Goal: Contribute content

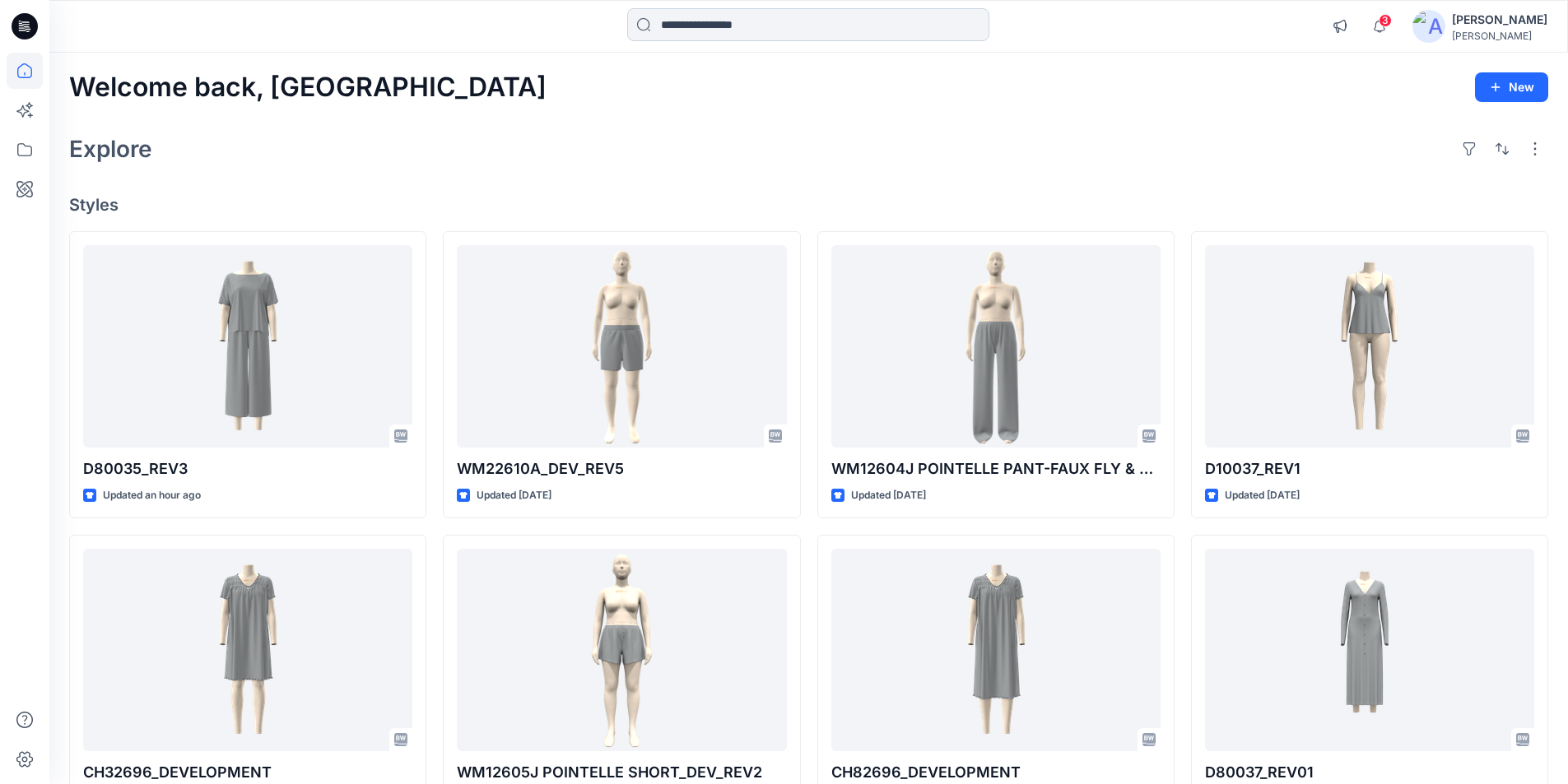
click at [712, 18] on input at bounding box center [809, 24] width 362 height 33
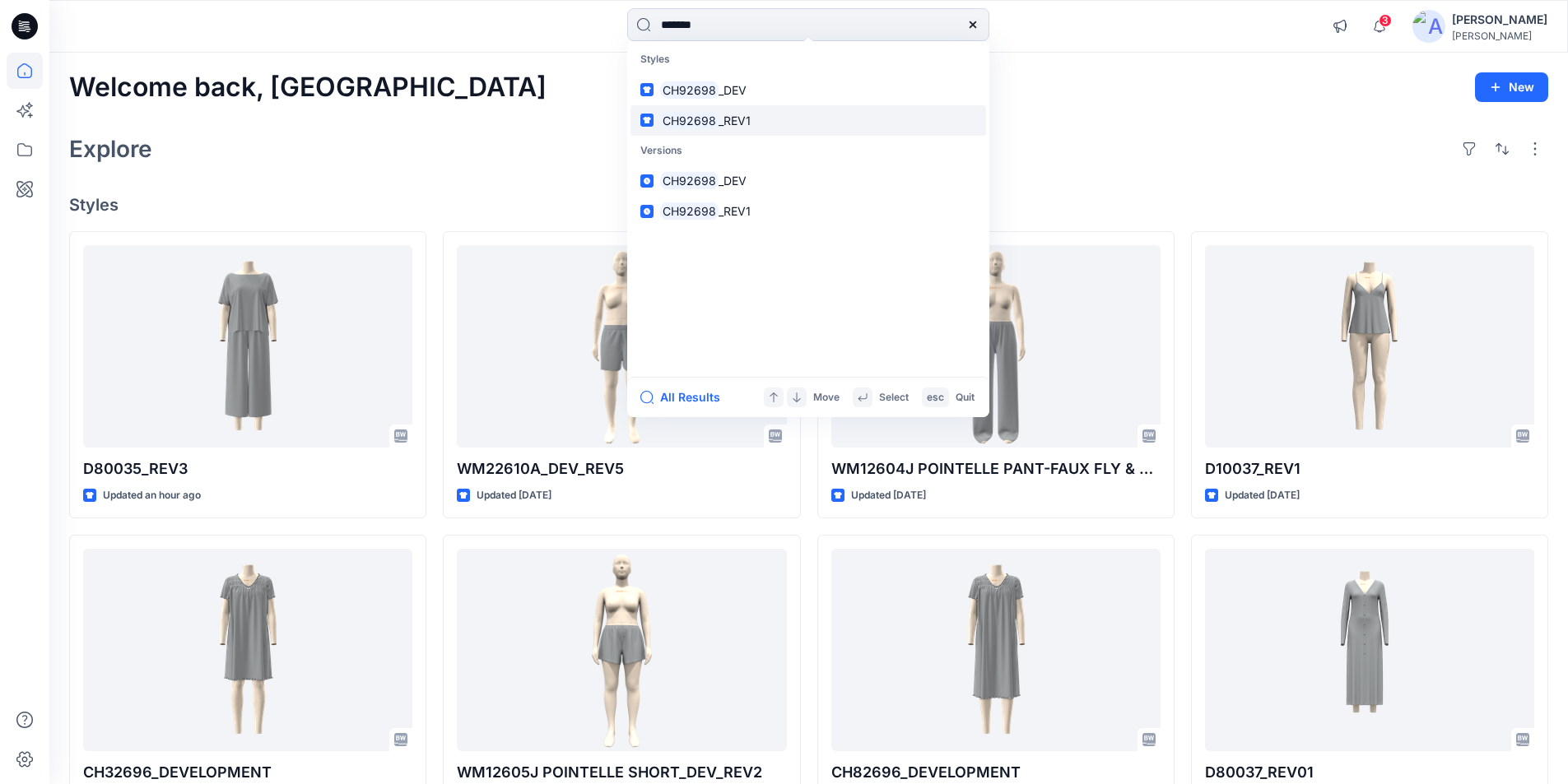
type input "*******"
click at [747, 128] on p "CH92698 _REV1" at bounding box center [705, 121] width 91 height 18
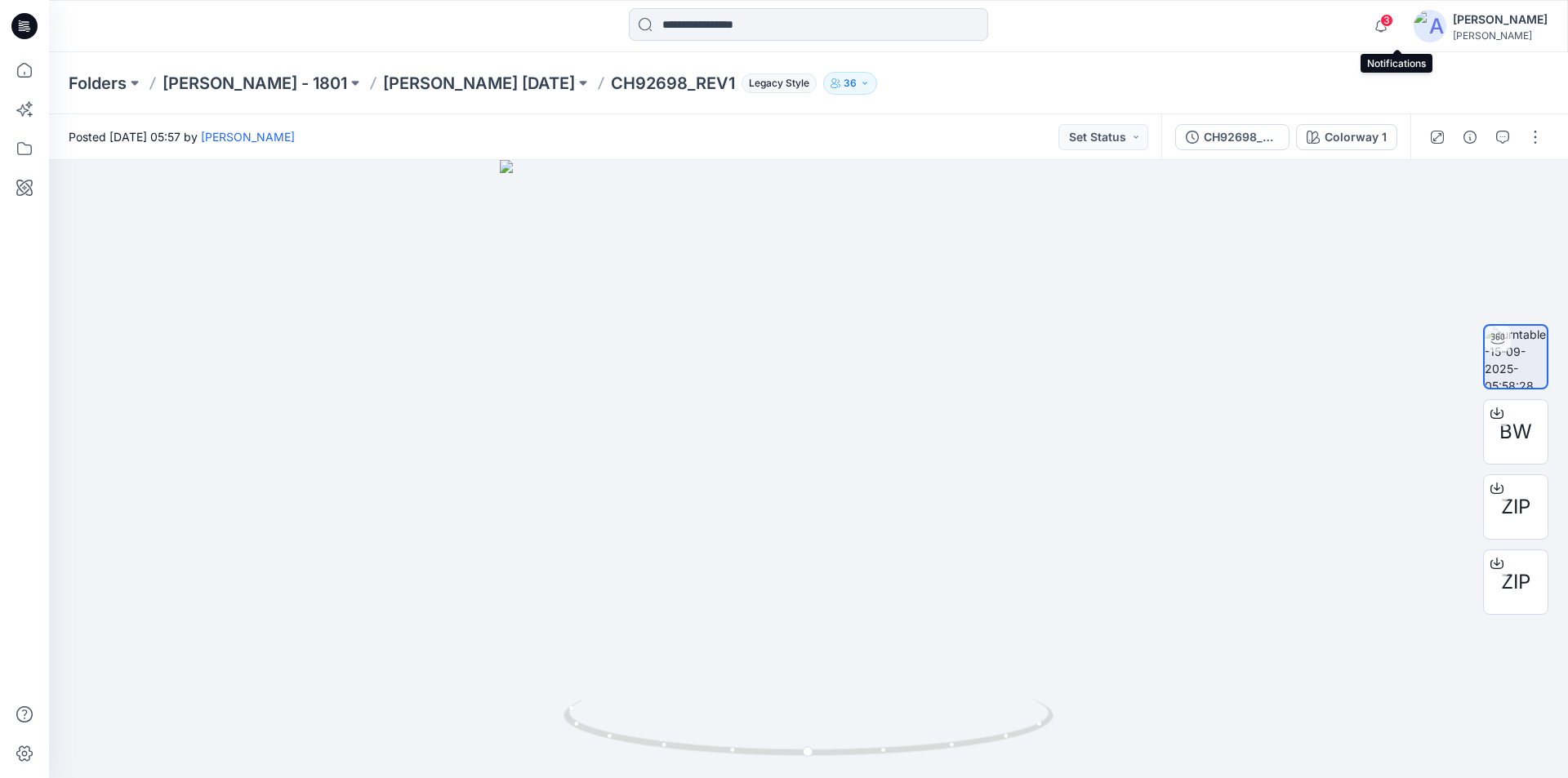
click at [1394, 25] on span "3" at bounding box center [1386, 20] width 13 height 13
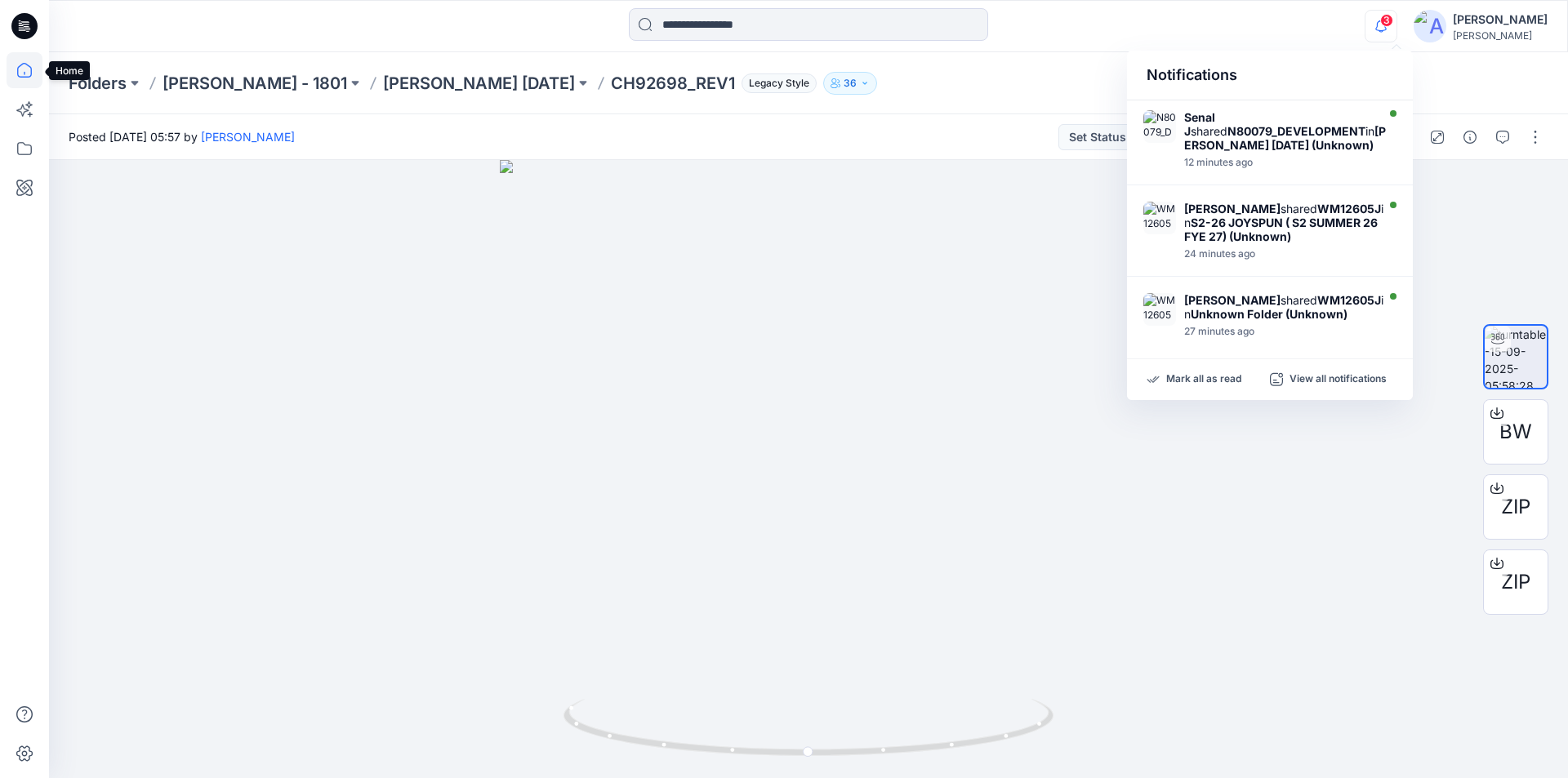
drag, startPoint x: 32, startPoint y: 78, endPoint x: 47, endPoint y: 67, distance: 18.6
click at [32, 77] on icon at bounding box center [24, 69] width 36 height 36
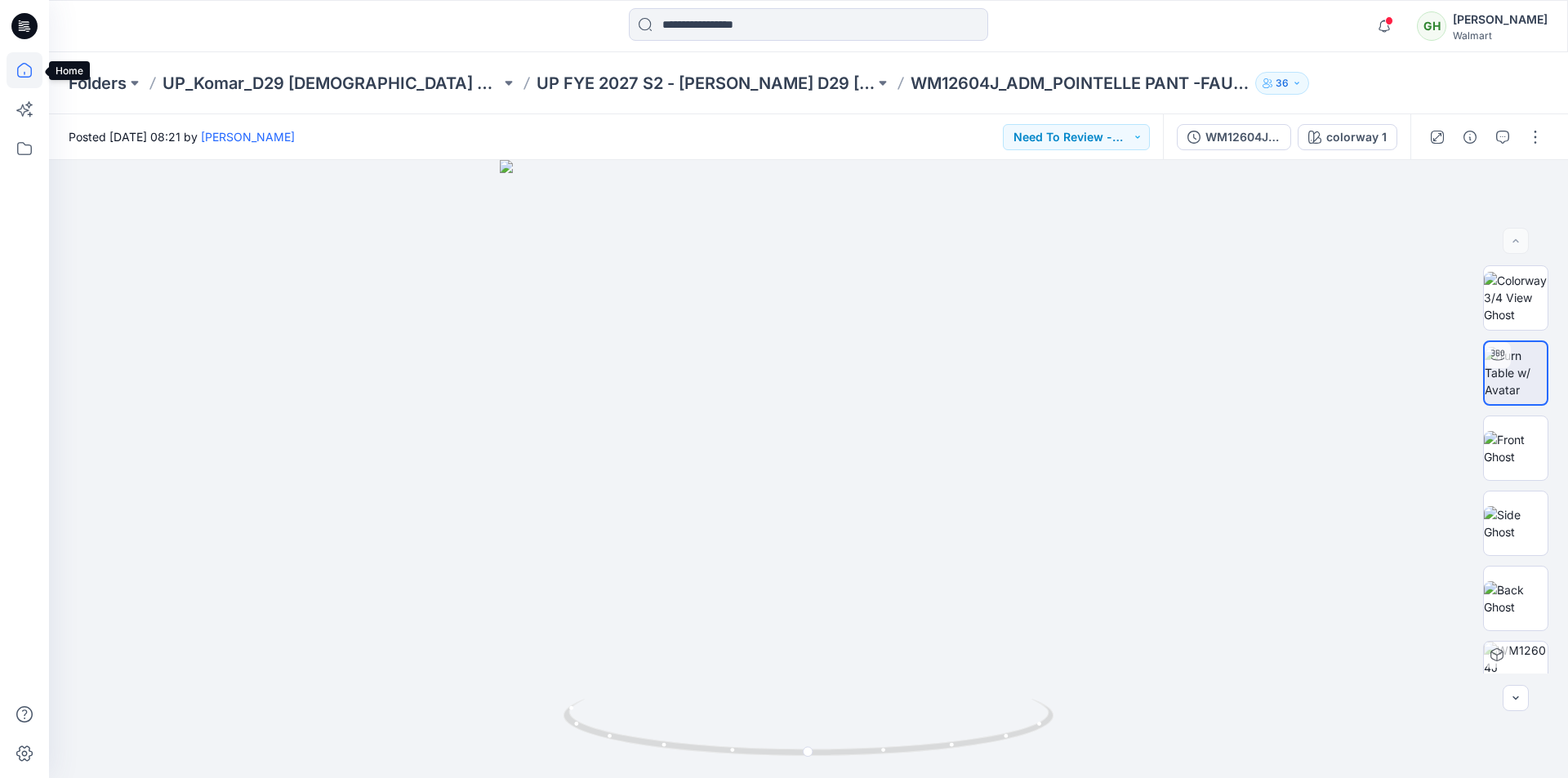
click at [18, 75] on icon at bounding box center [24, 69] width 36 height 36
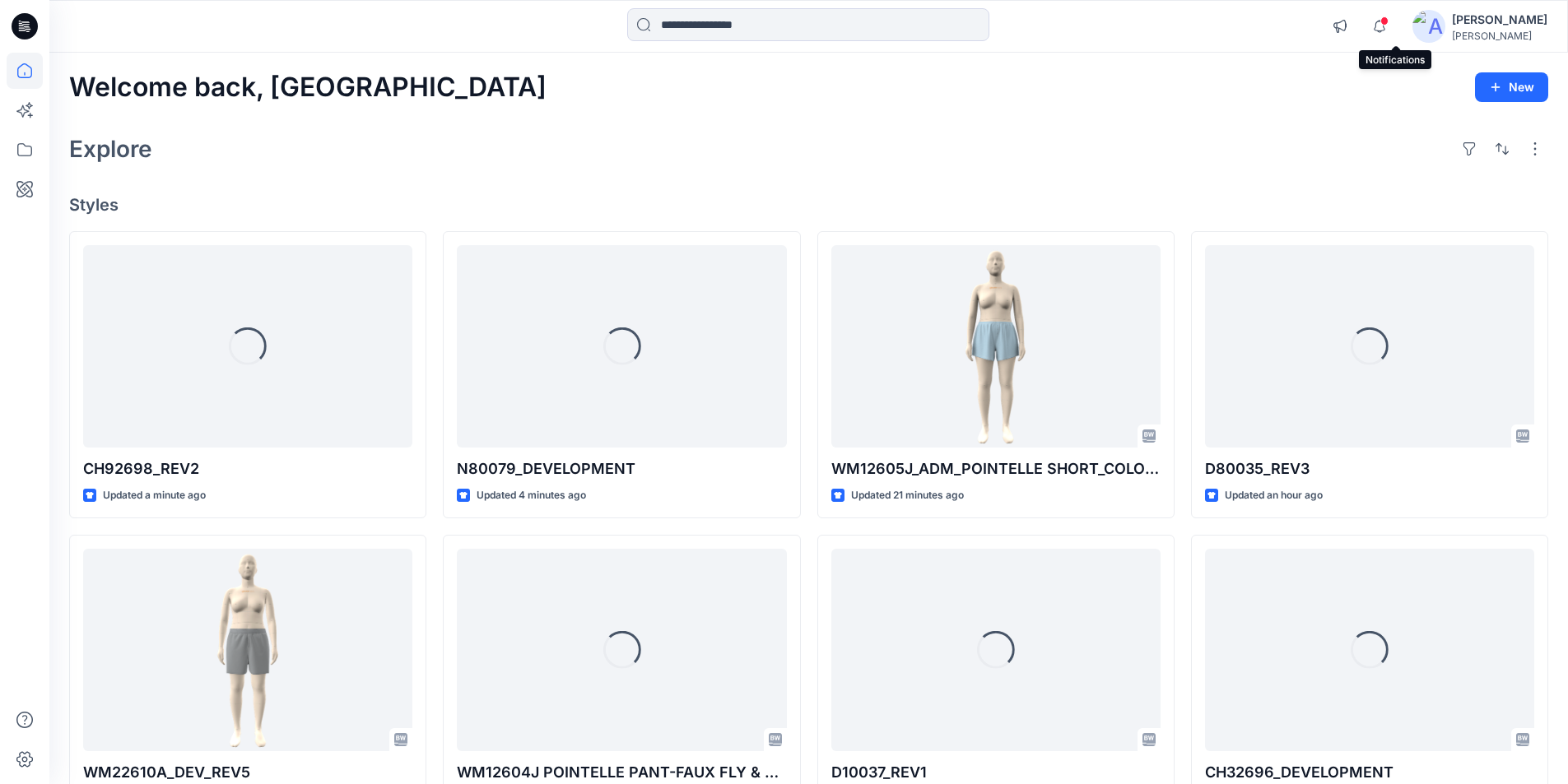
click at [1389, 19] on span at bounding box center [1384, 21] width 8 height 9
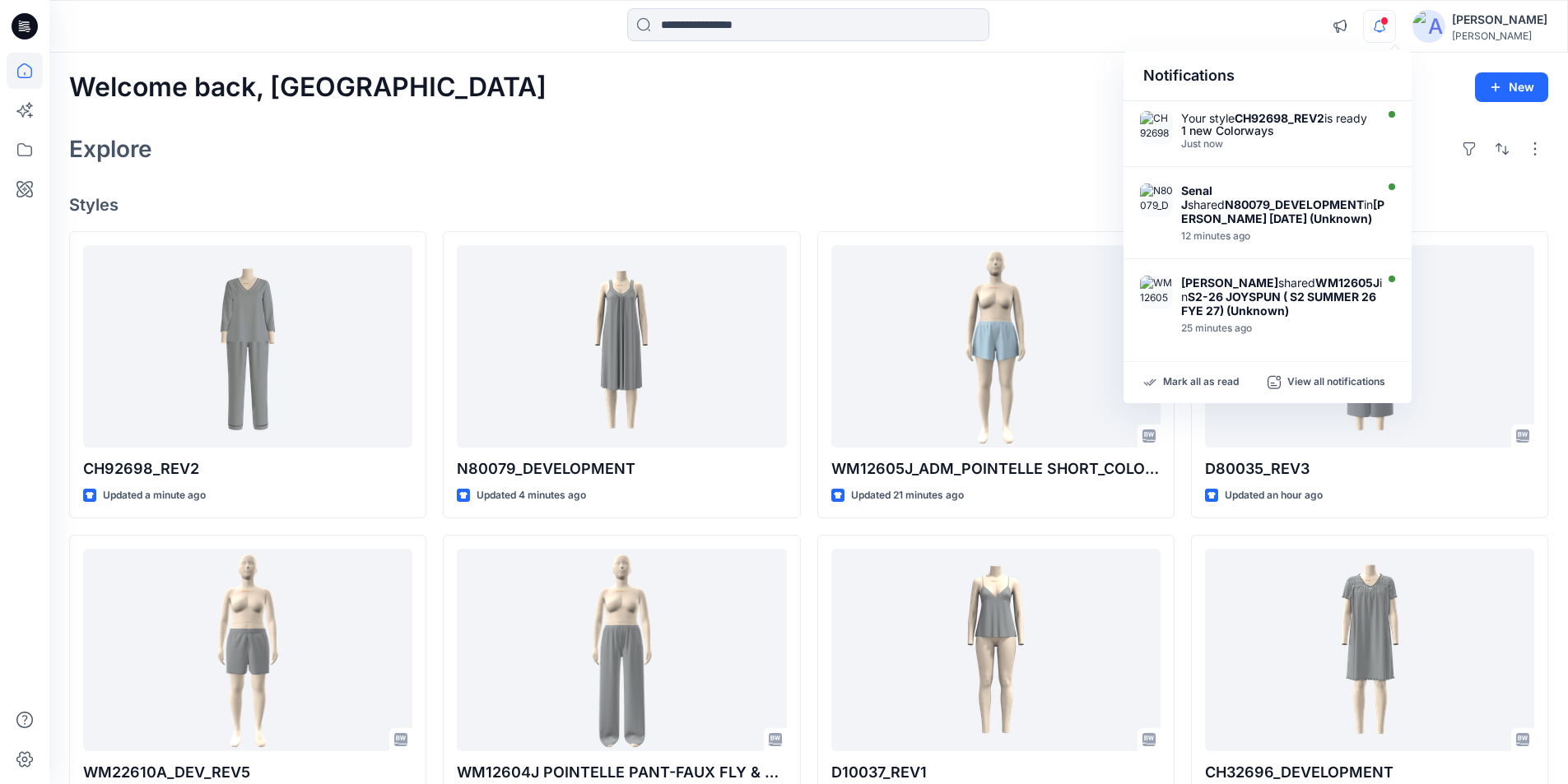
click at [718, 99] on div "Welcome back, Lakshani New" at bounding box center [809, 88] width 1479 height 31
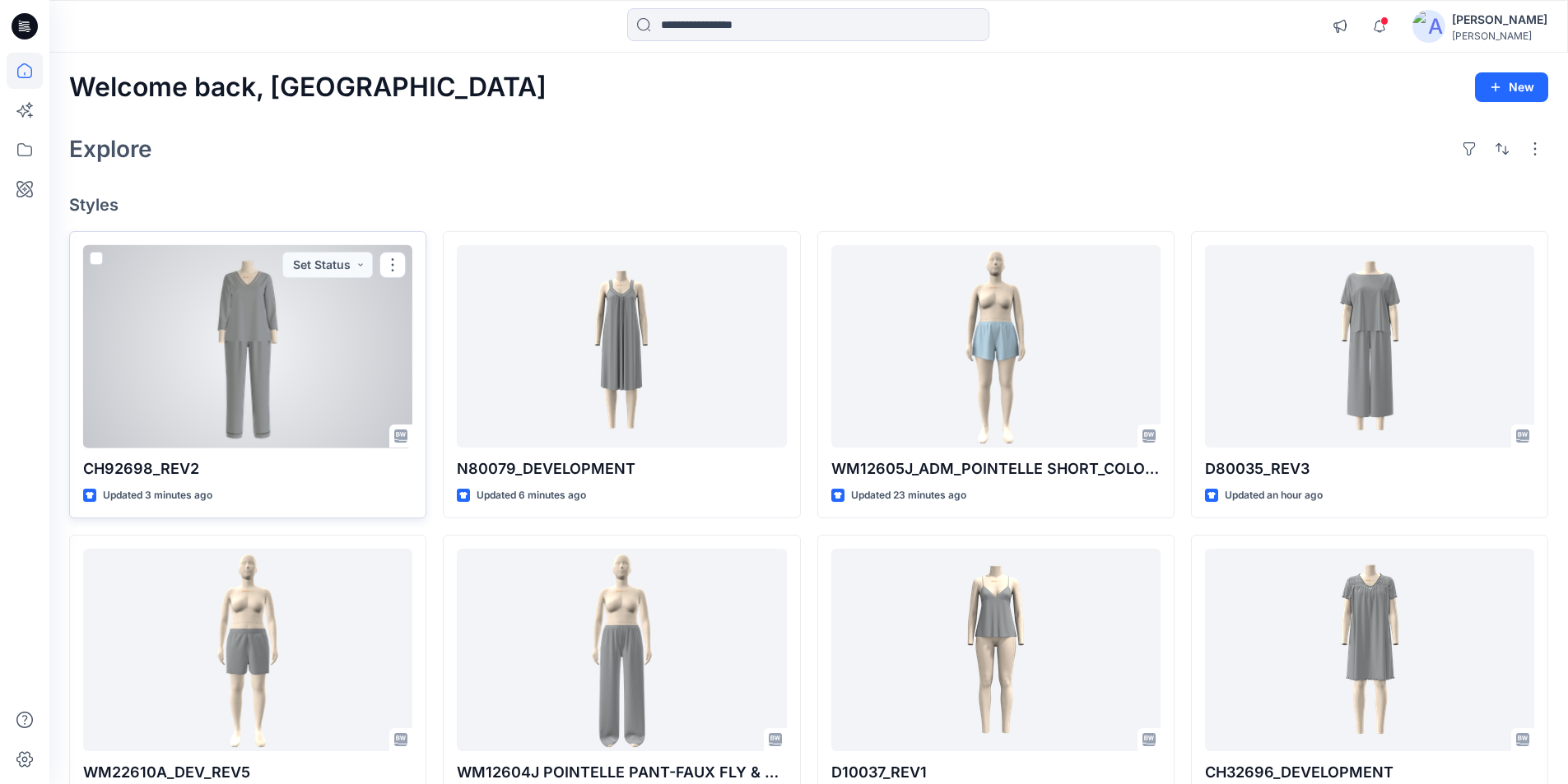
click at [314, 343] on div at bounding box center [247, 347] width 329 height 203
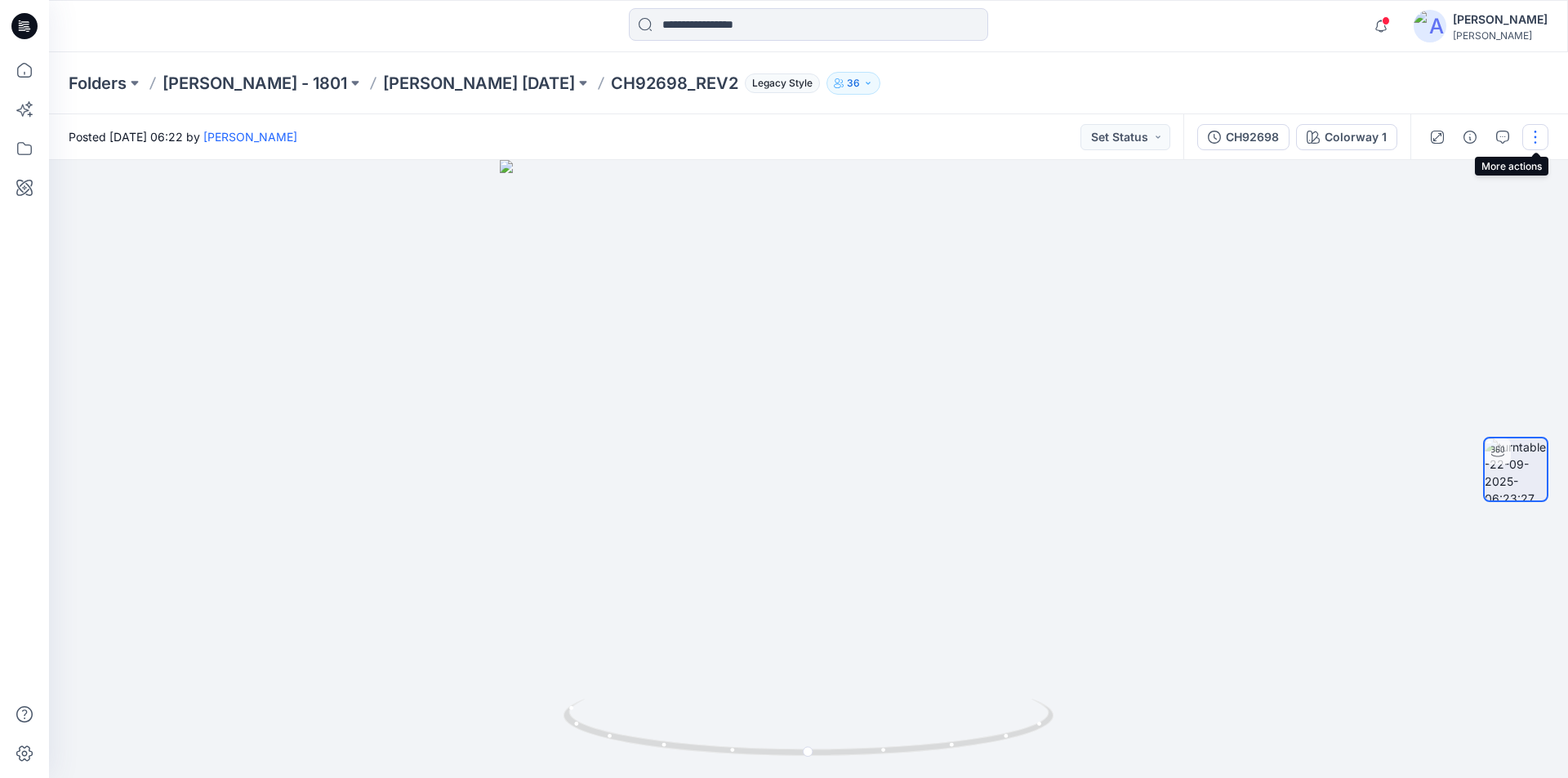
click at [1543, 133] on button "button" at bounding box center [1536, 137] width 26 height 26
click at [1436, 180] on p "Edit" at bounding box center [1431, 175] width 21 height 18
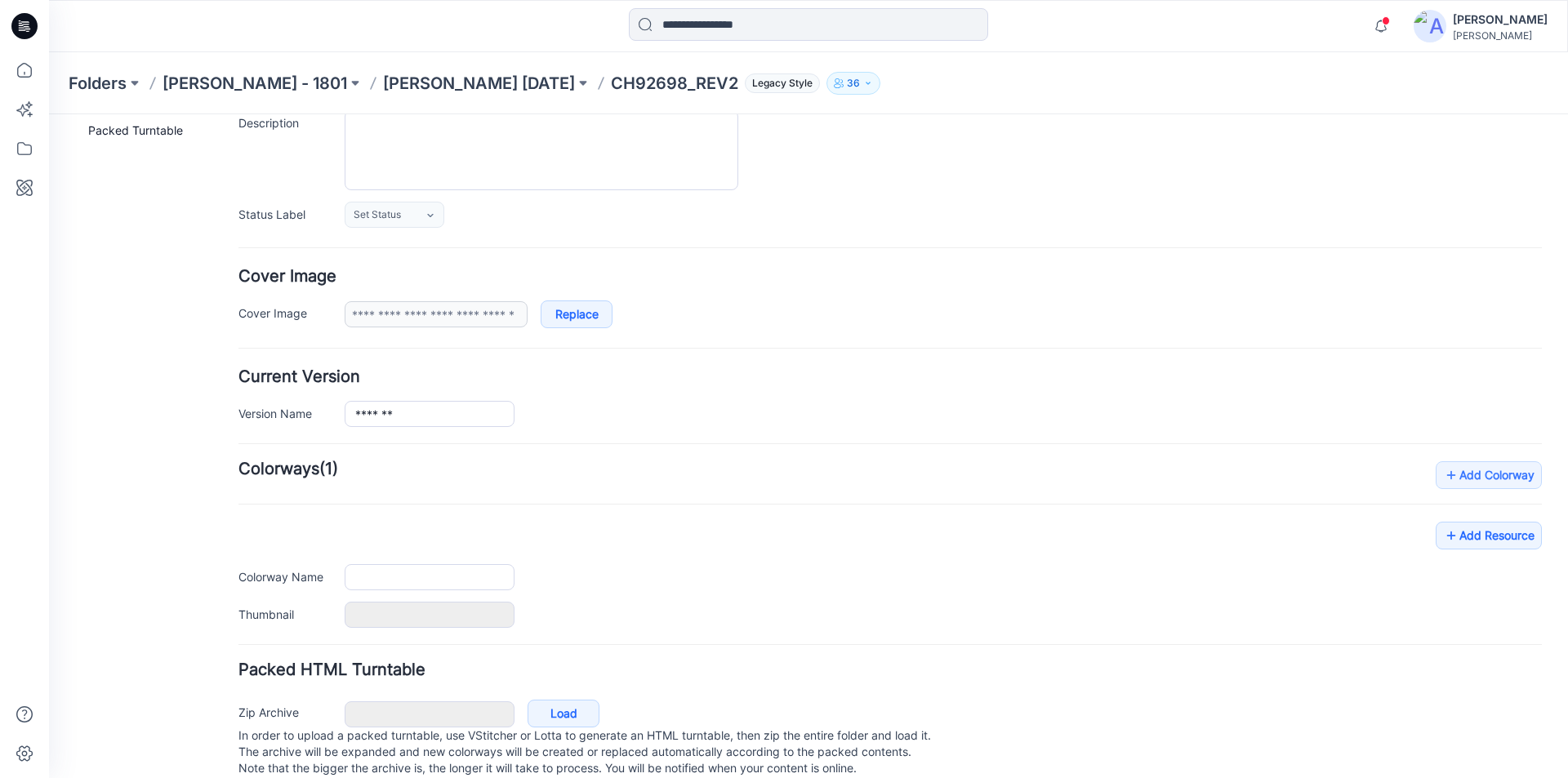
type input "**********"
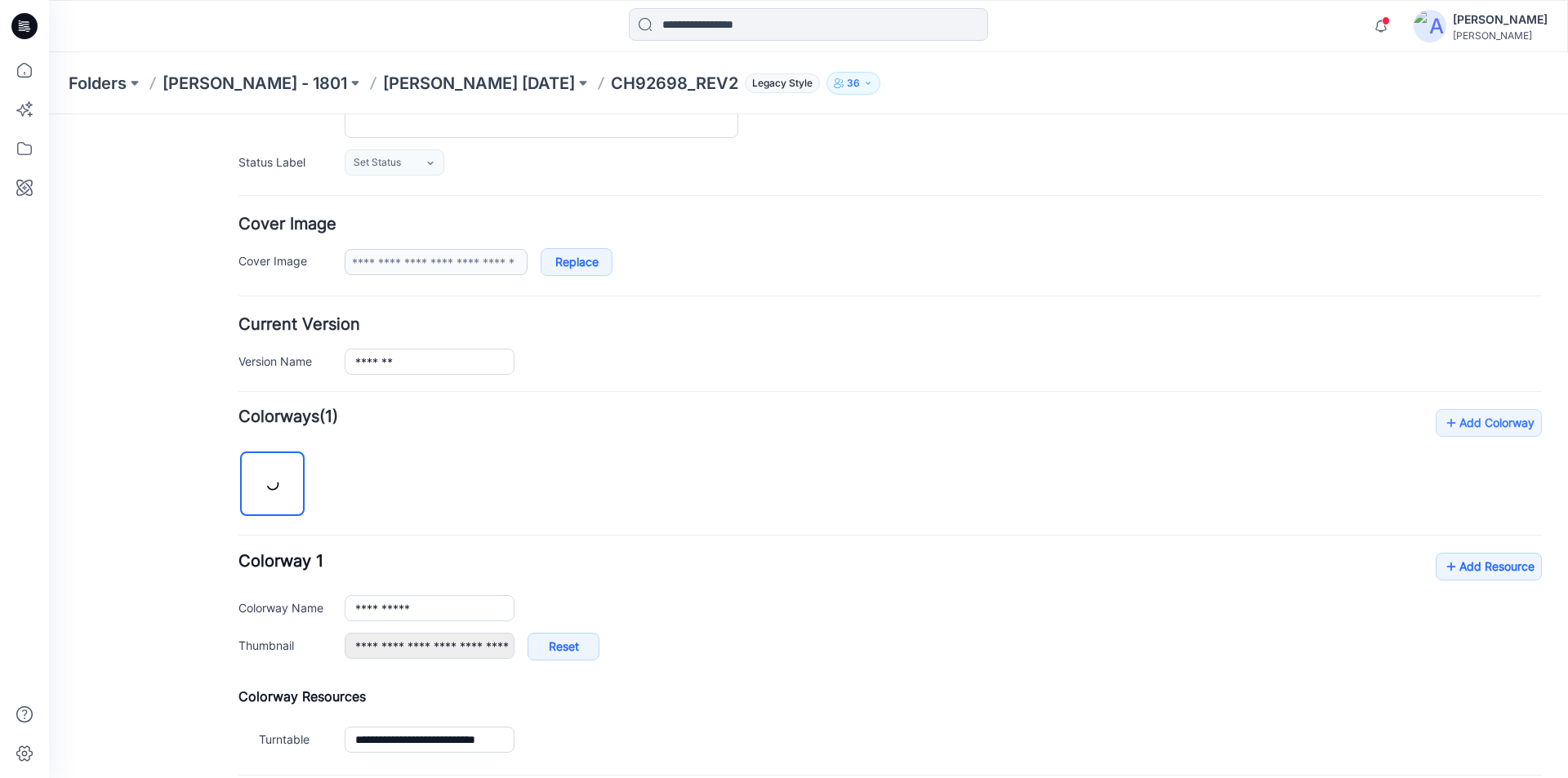
scroll to position [245, 0]
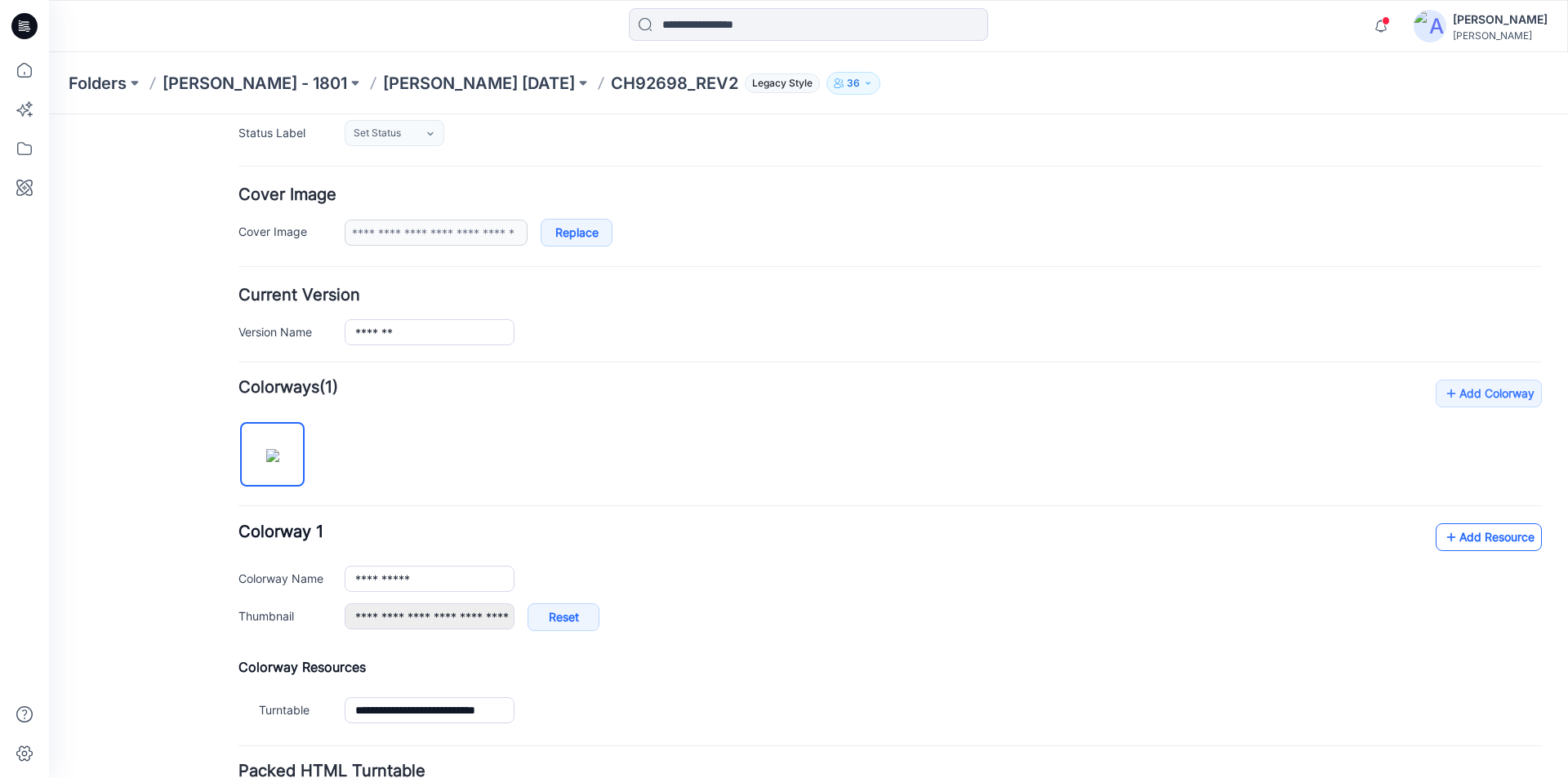
click at [1472, 529] on link "Add Resource" at bounding box center [1489, 538] width 107 height 27
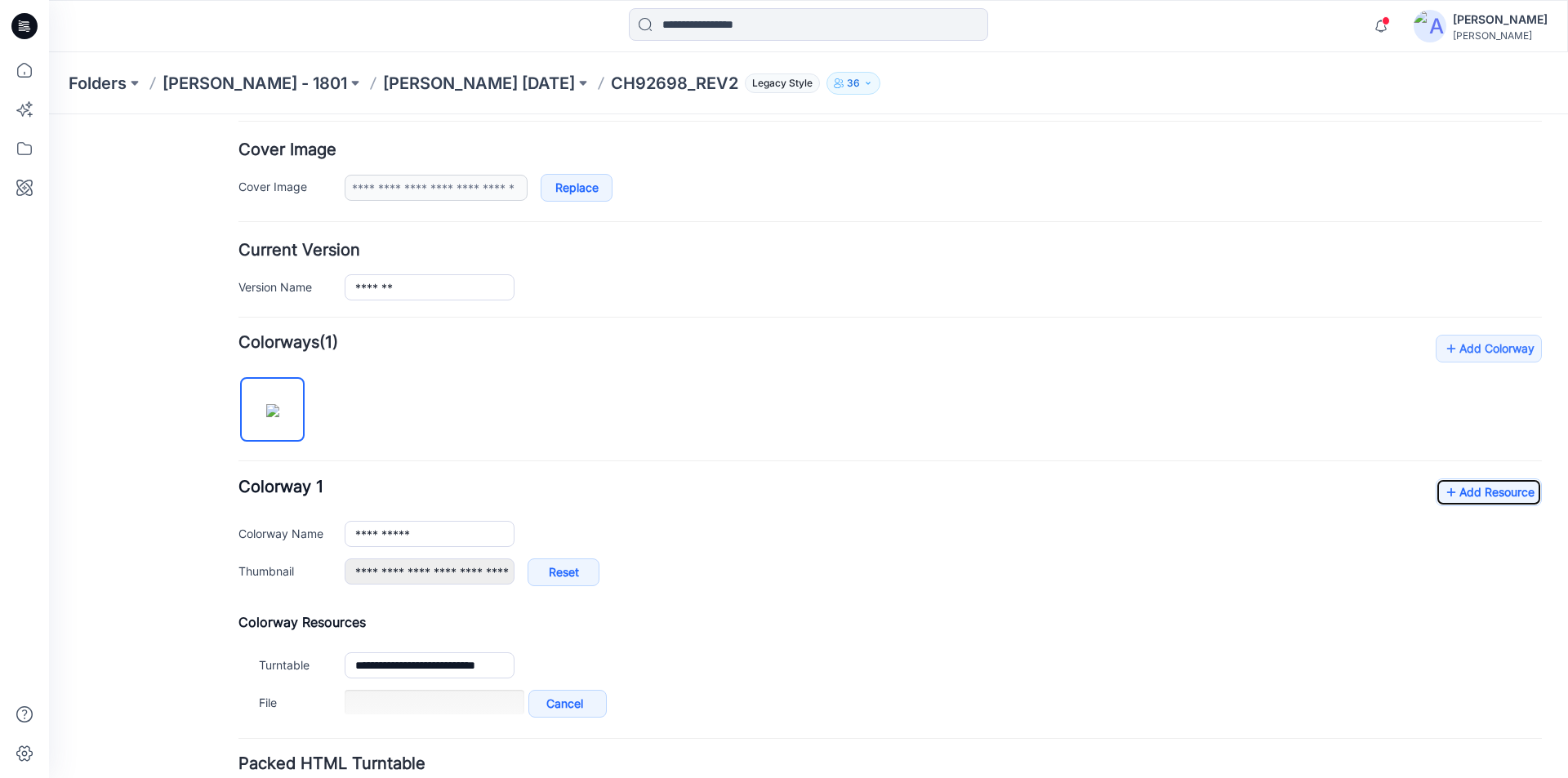
scroll to position [326, 0]
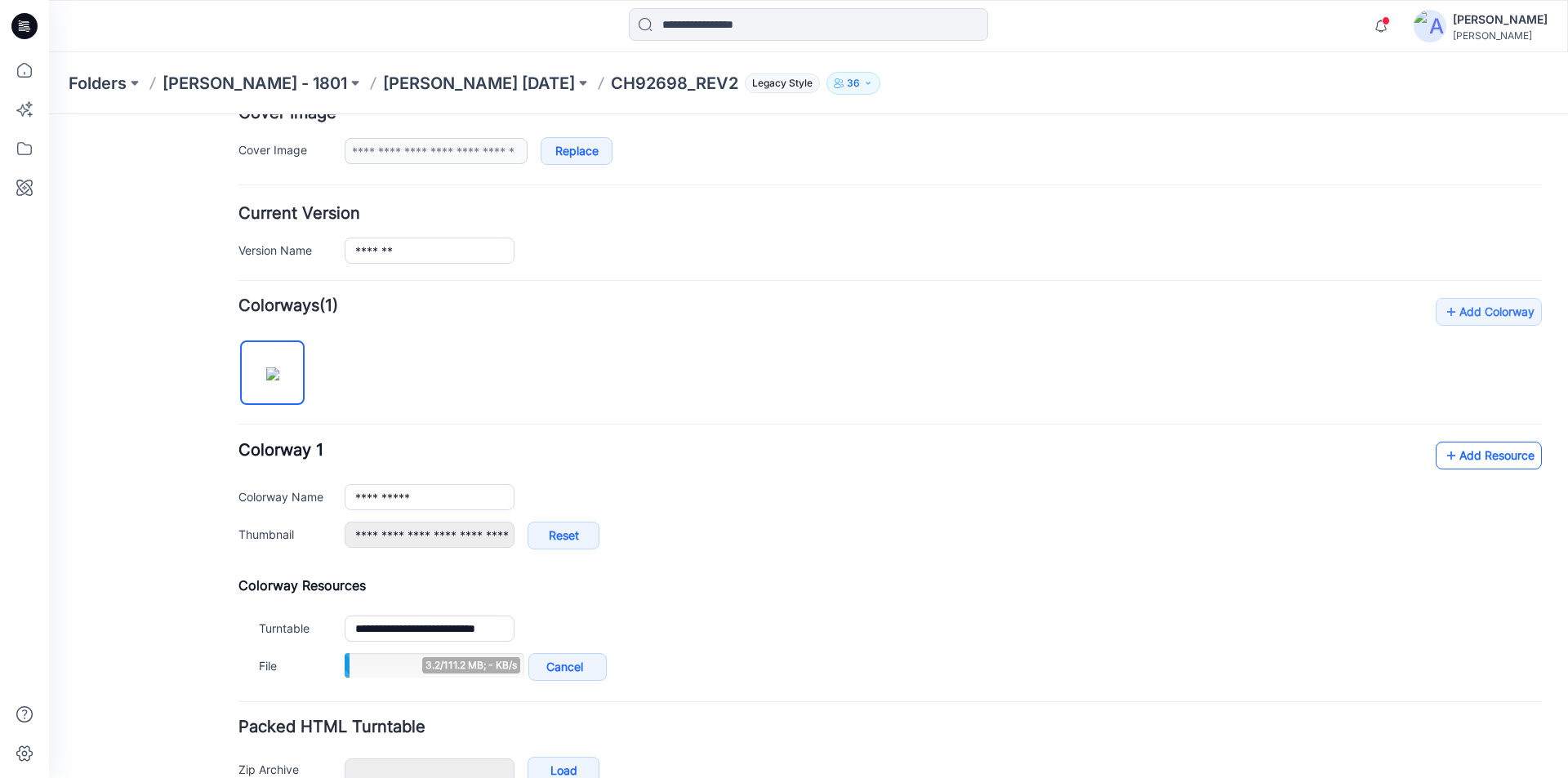
click at [1468, 454] on link "Add Resource" at bounding box center [1489, 455] width 107 height 27
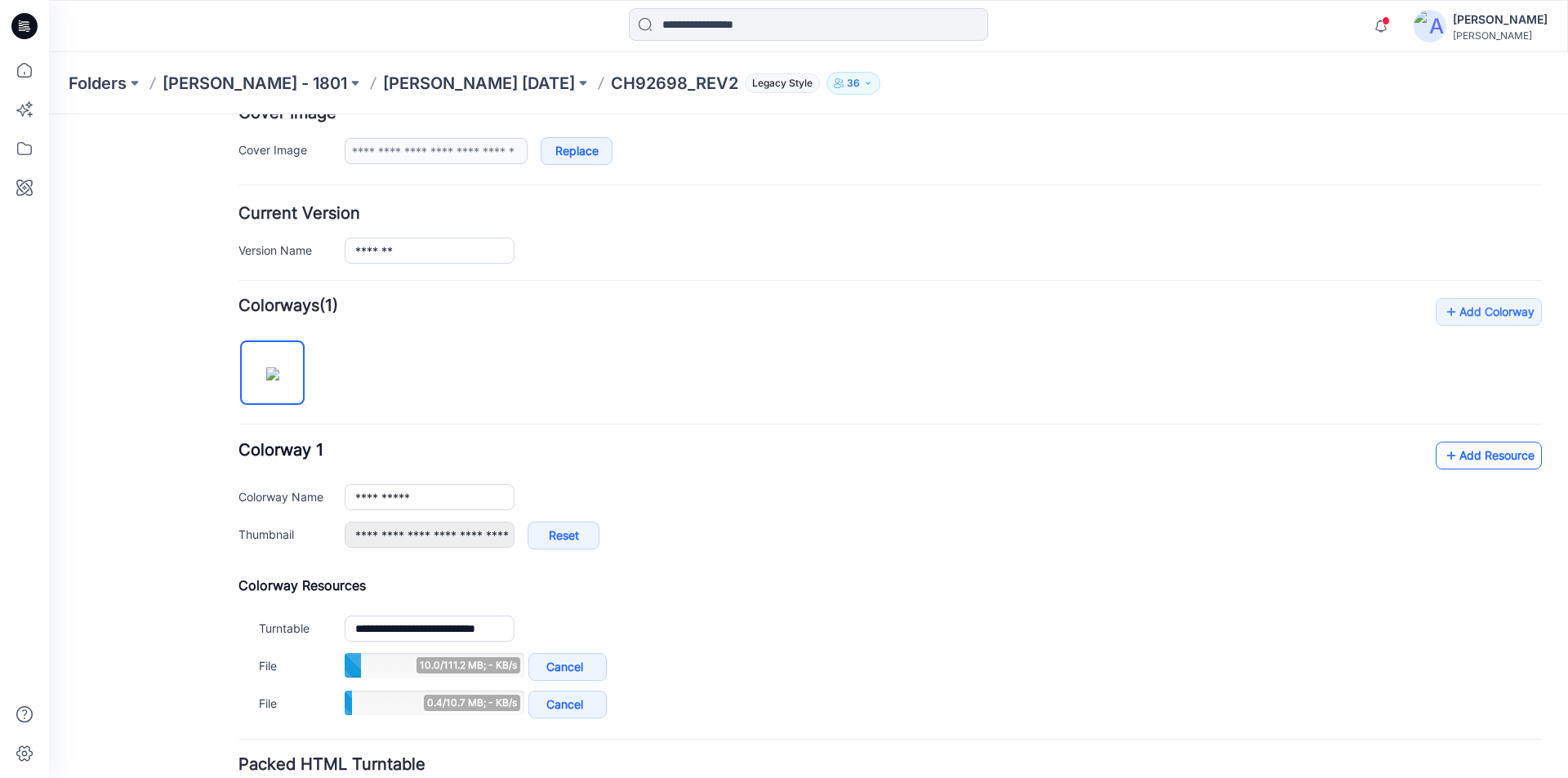
click at [1469, 460] on link "Add Resource" at bounding box center [1489, 455] width 107 height 27
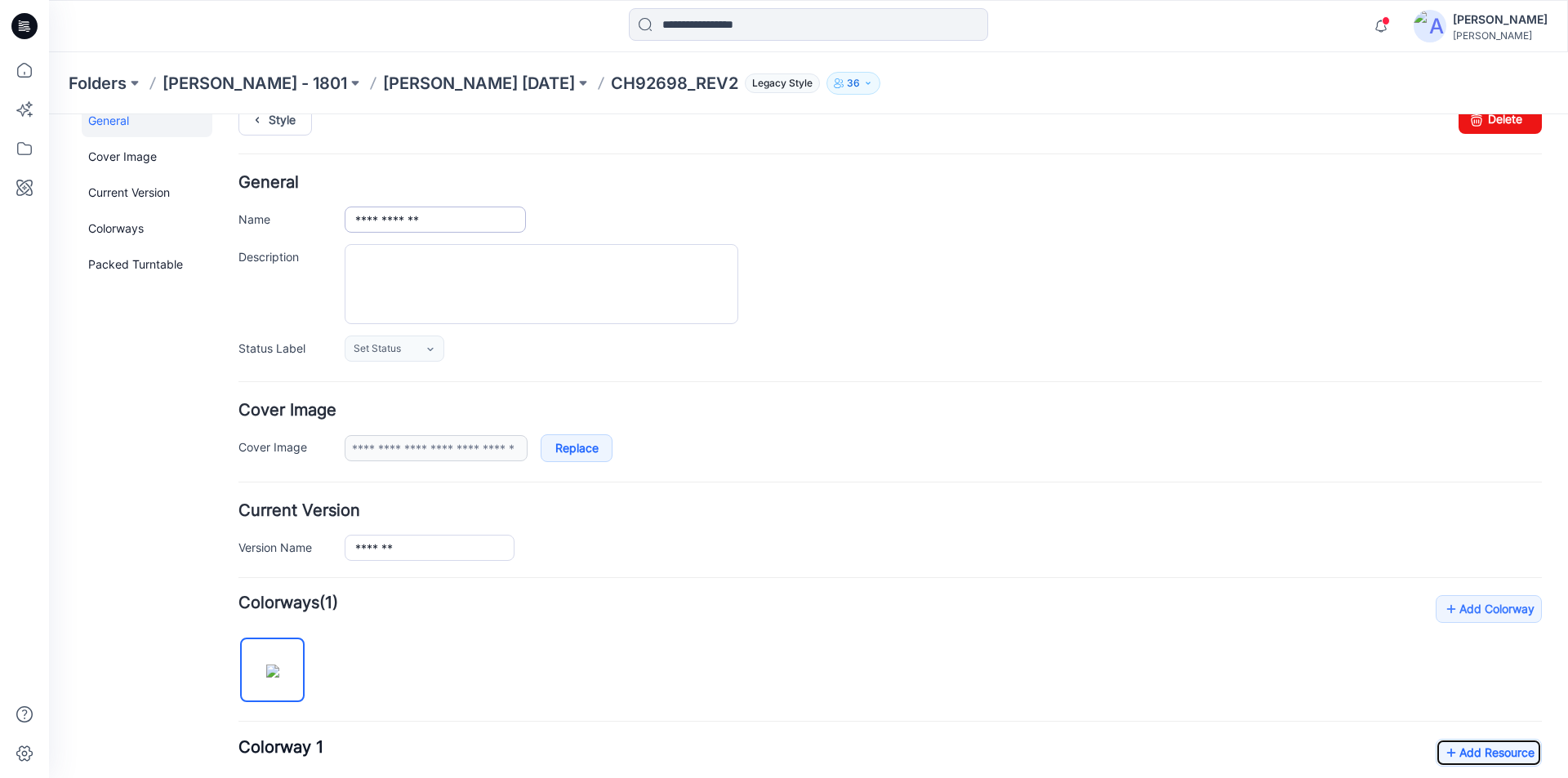
scroll to position [0, 0]
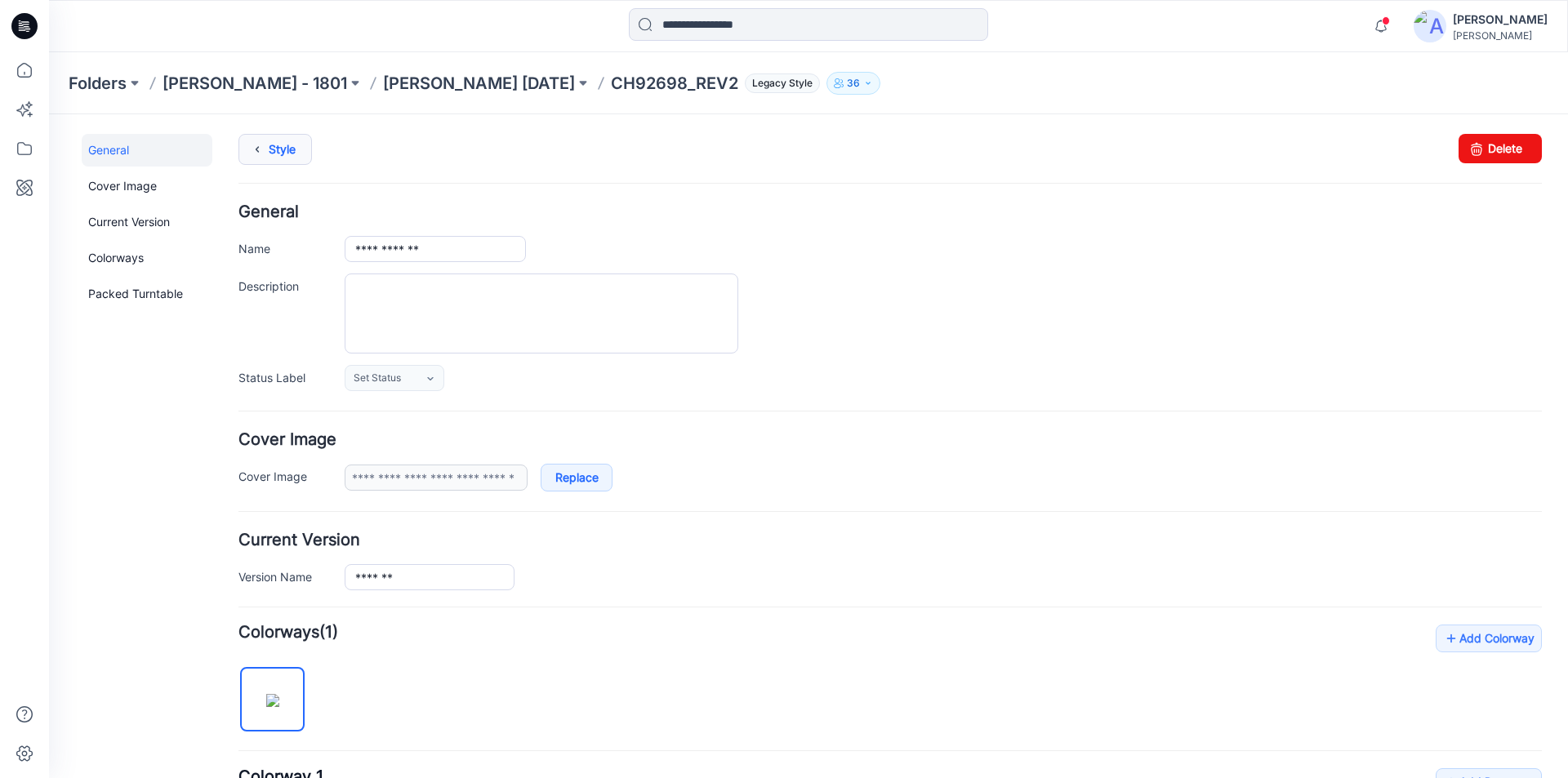
click at [275, 158] on link "Style" at bounding box center [275, 150] width 73 height 31
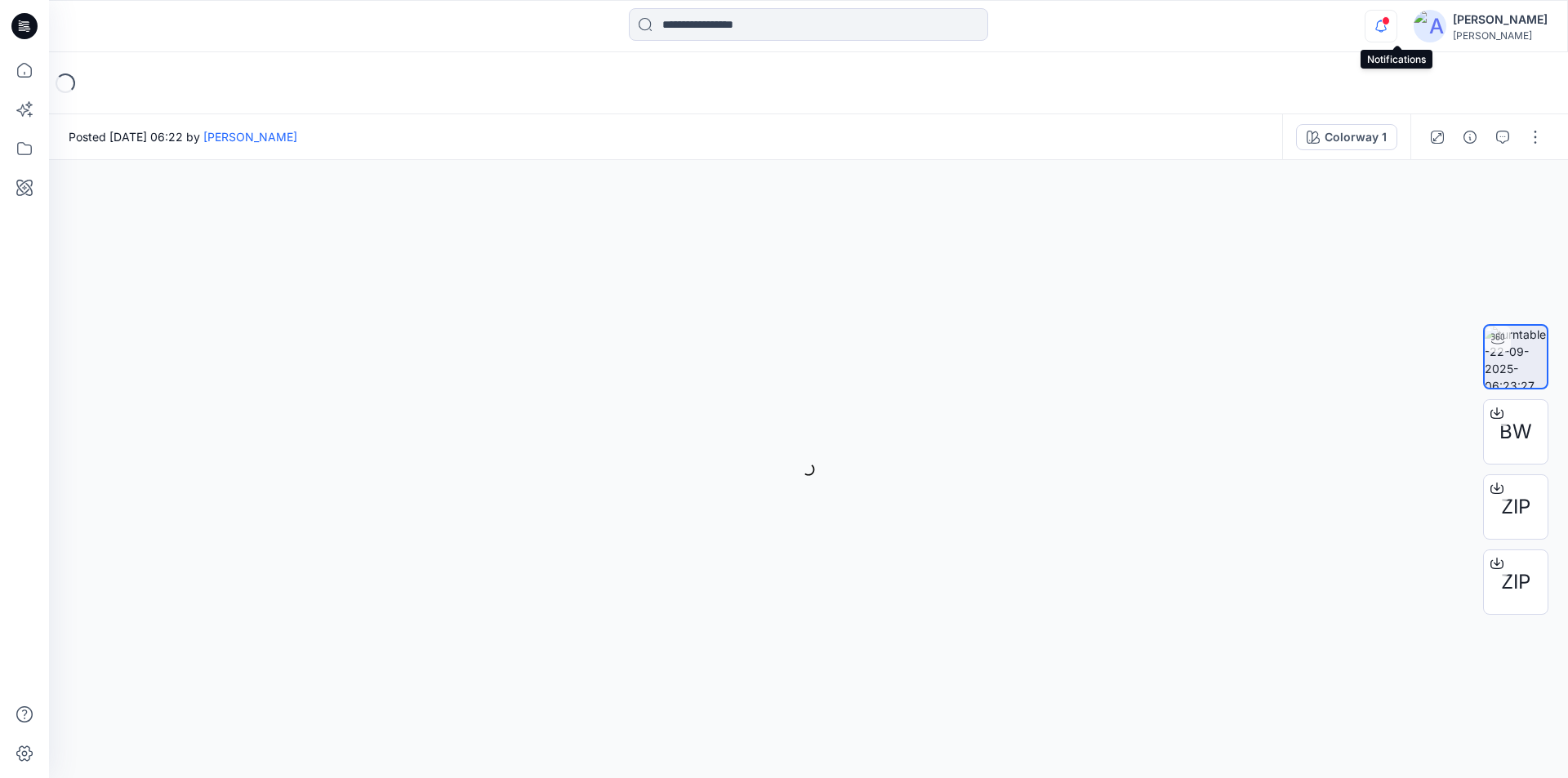
click at [1397, 25] on icon "button" at bounding box center [1381, 25] width 31 height 32
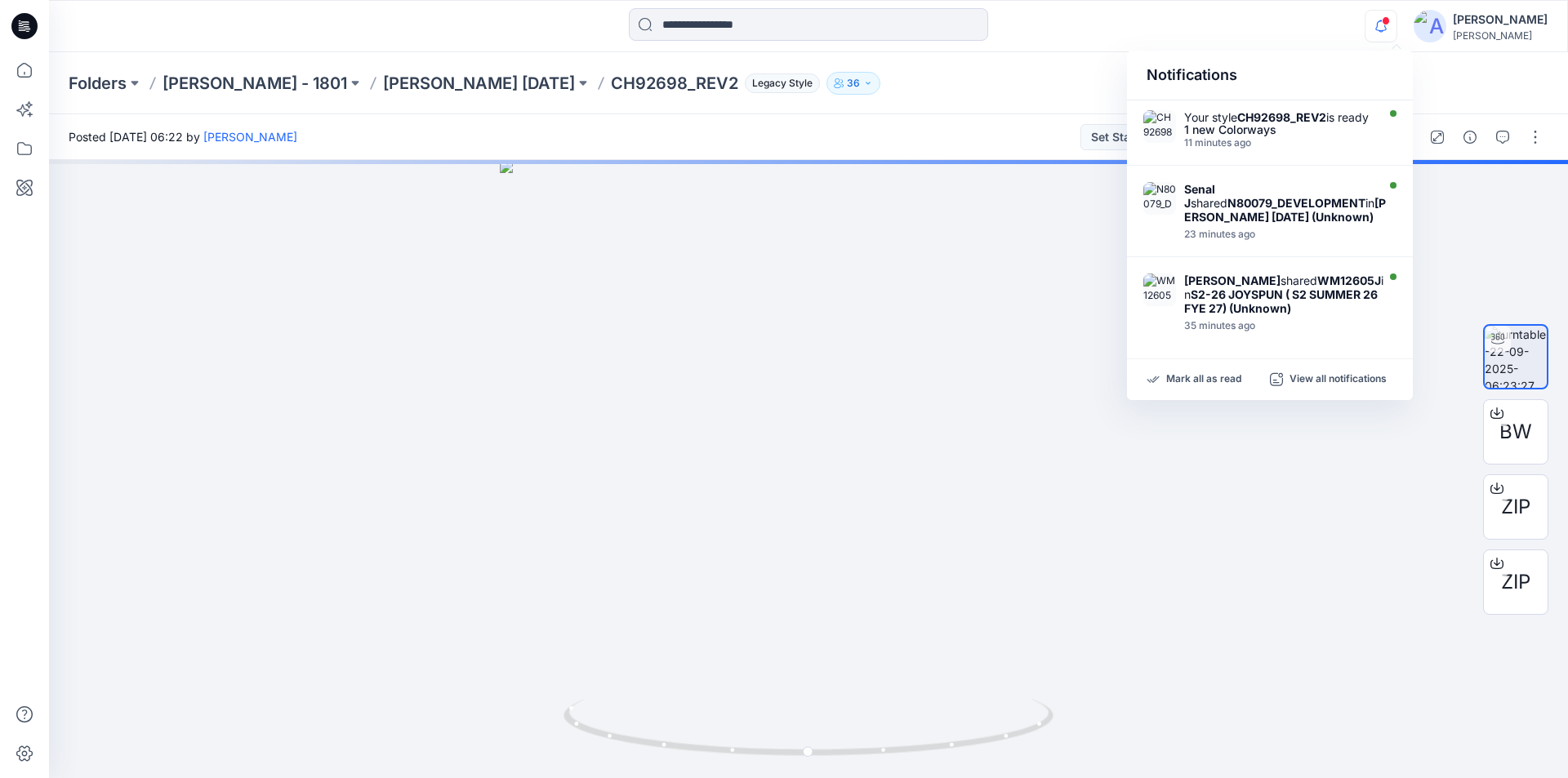
click at [970, 76] on div "Folders [PERSON_NAME] - 1801 [PERSON_NAME] [DATE] CH92698_REV2 Legacy Style 36" at bounding box center [745, 83] width 1353 height 22
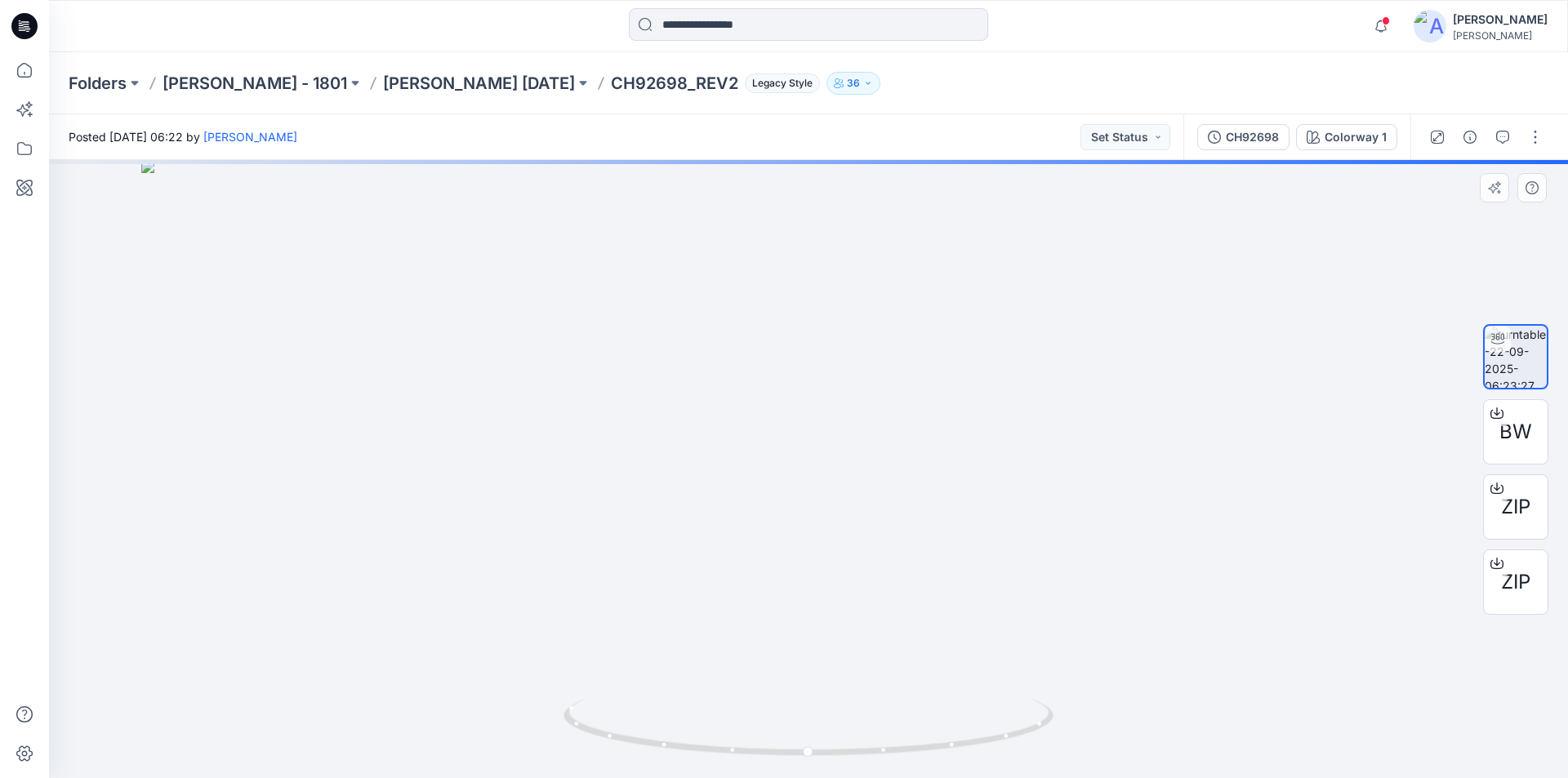
drag, startPoint x: 836, startPoint y: 230, endPoint x: 854, endPoint y: 677, distance: 447.4
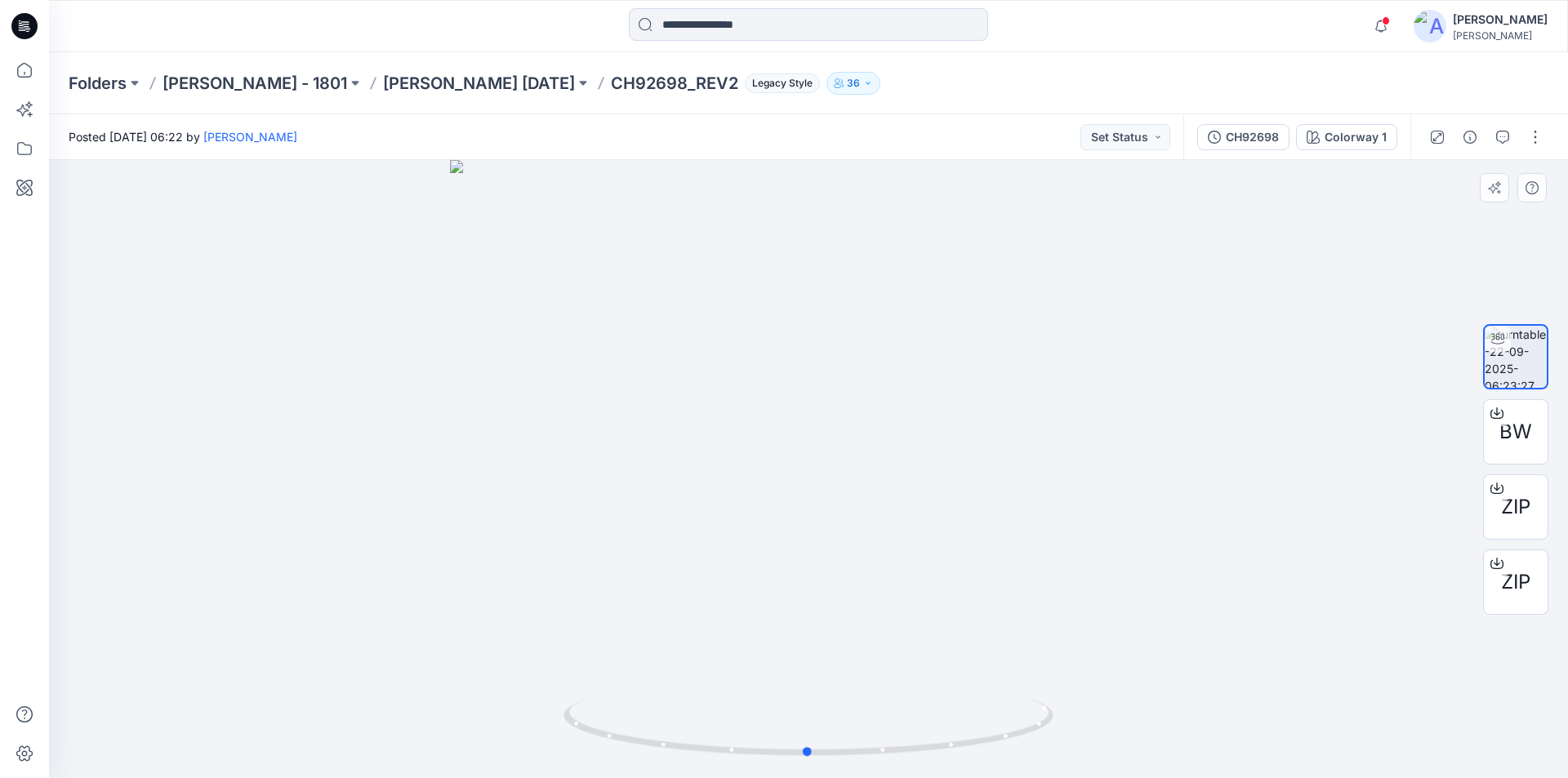
drag, startPoint x: 810, startPoint y: 754, endPoint x: 1299, endPoint y: 714, distance: 490.6
click at [1299, 714] on div at bounding box center [808, 469] width 1519 height 619
click at [1498, 131] on button "button" at bounding box center [1503, 137] width 26 height 26
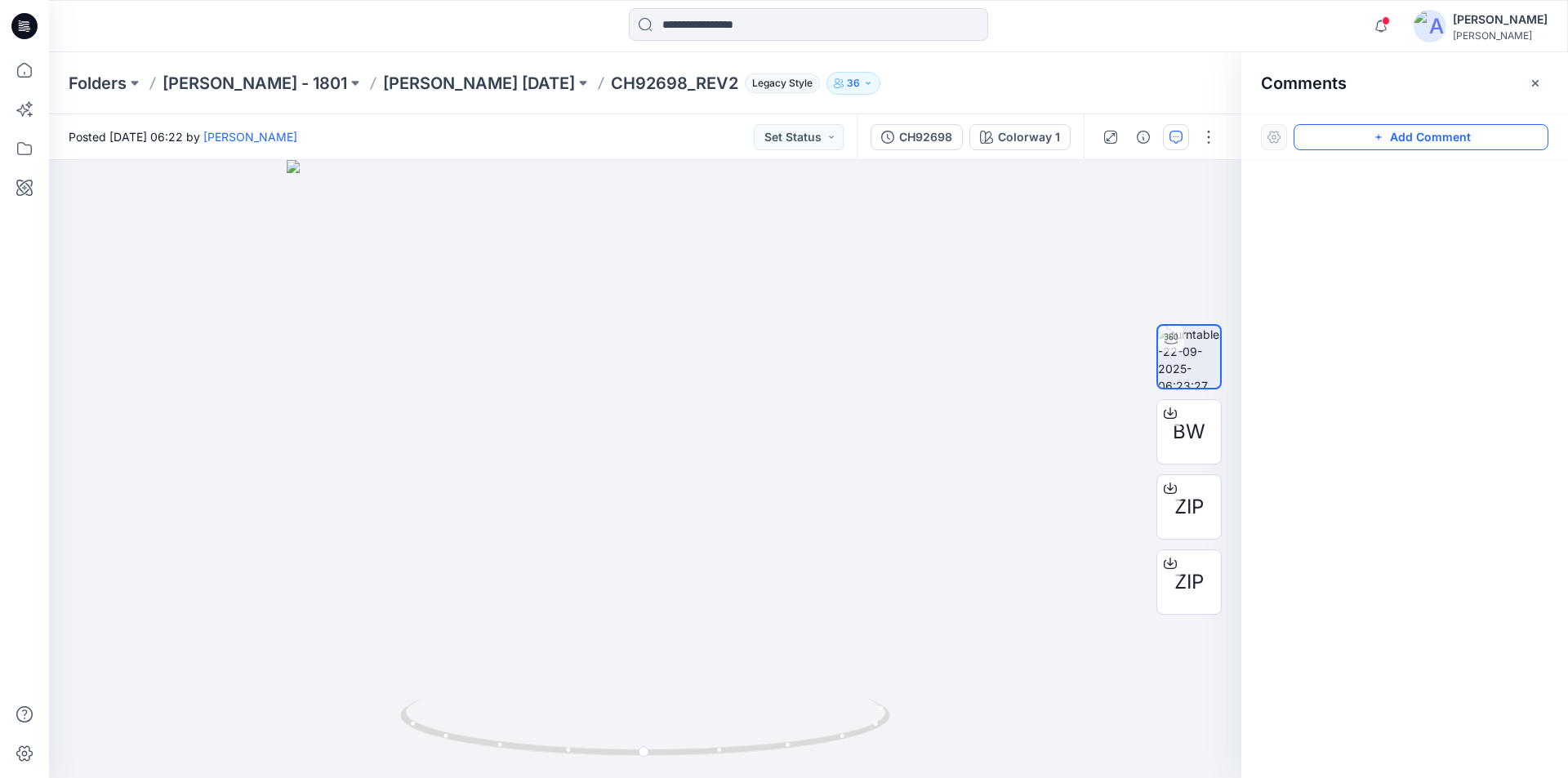
click at [1413, 137] on button "Add Comment" at bounding box center [1421, 137] width 255 height 26
click at [1350, 143] on button "Click on the style to leave a comment" at bounding box center [1421, 137] width 255 height 26
click at [707, 531] on div "1" at bounding box center [645, 469] width 1193 height 619
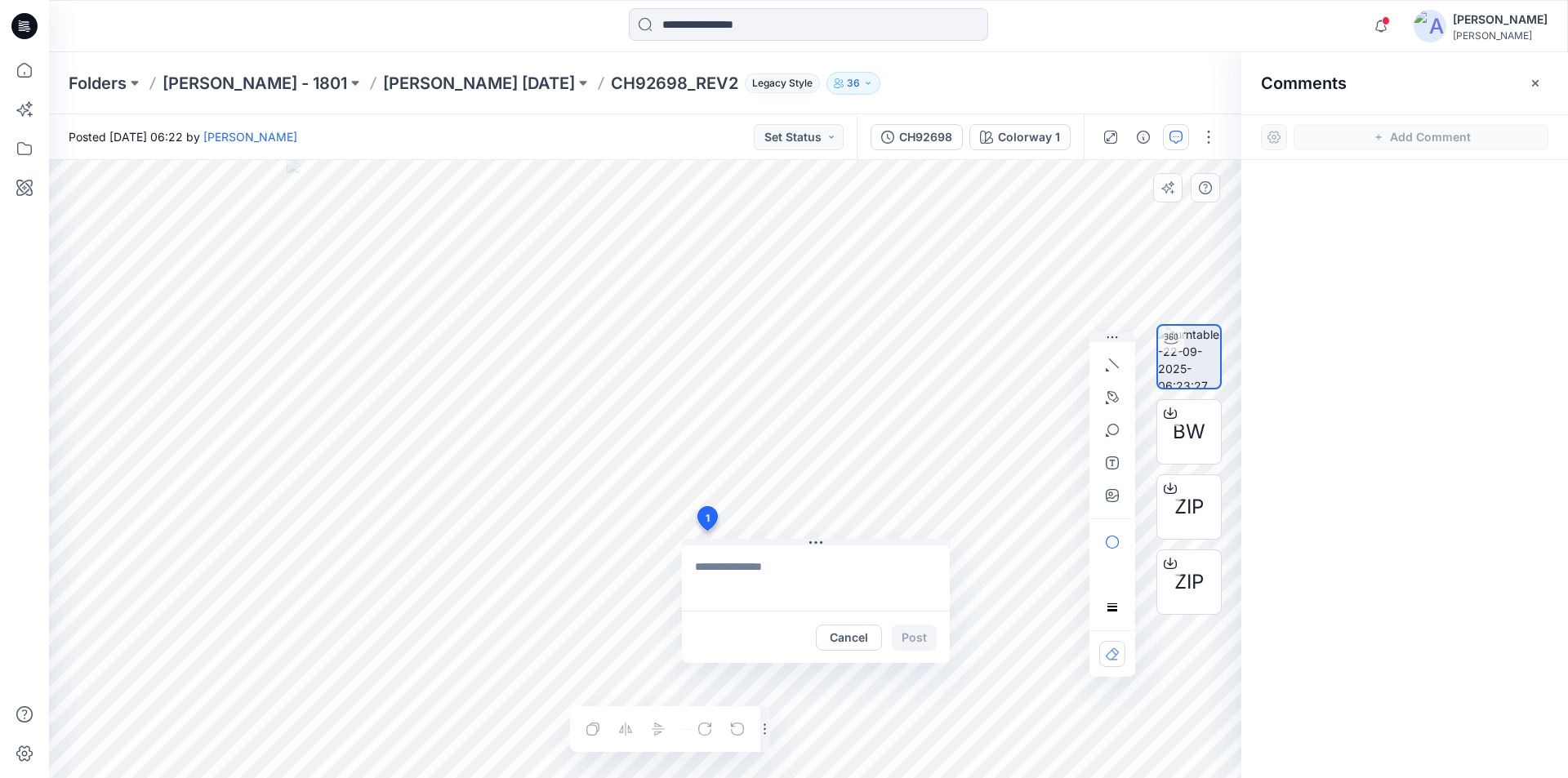
click at [750, 569] on textarea at bounding box center [816, 578] width 268 height 65
paste textarea "**********"
click at [901, 603] on textarea "**********" at bounding box center [816, 578] width 268 height 65
type textarea "**********"
click at [922, 642] on button "Post" at bounding box center [914, 637] width 45 height 26
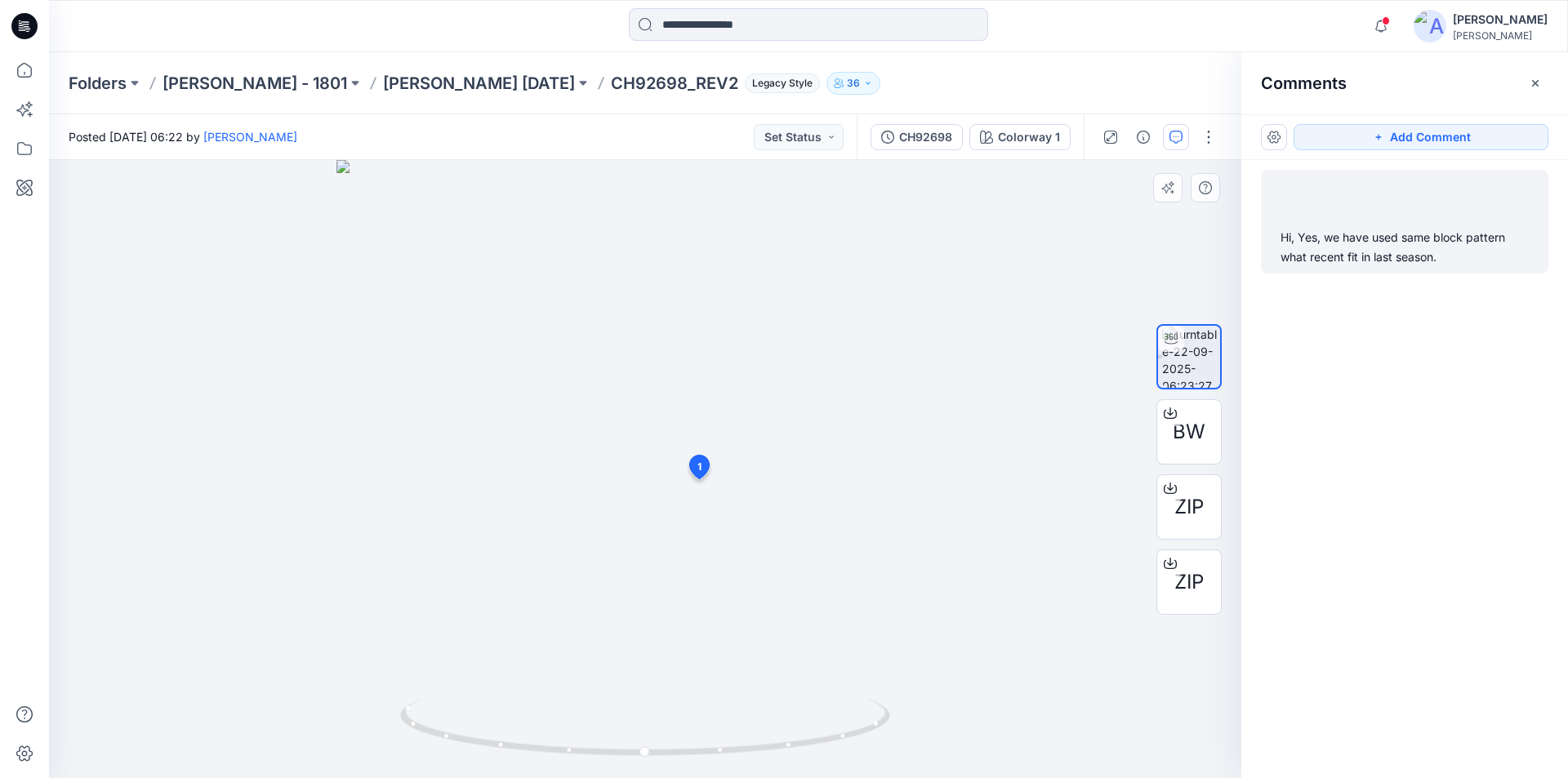
click at [1415, 266] on div "Hi, Yes, we have used same block pattern what recent fit in last season." at bounding box center [1405, 247] width 248 height 39
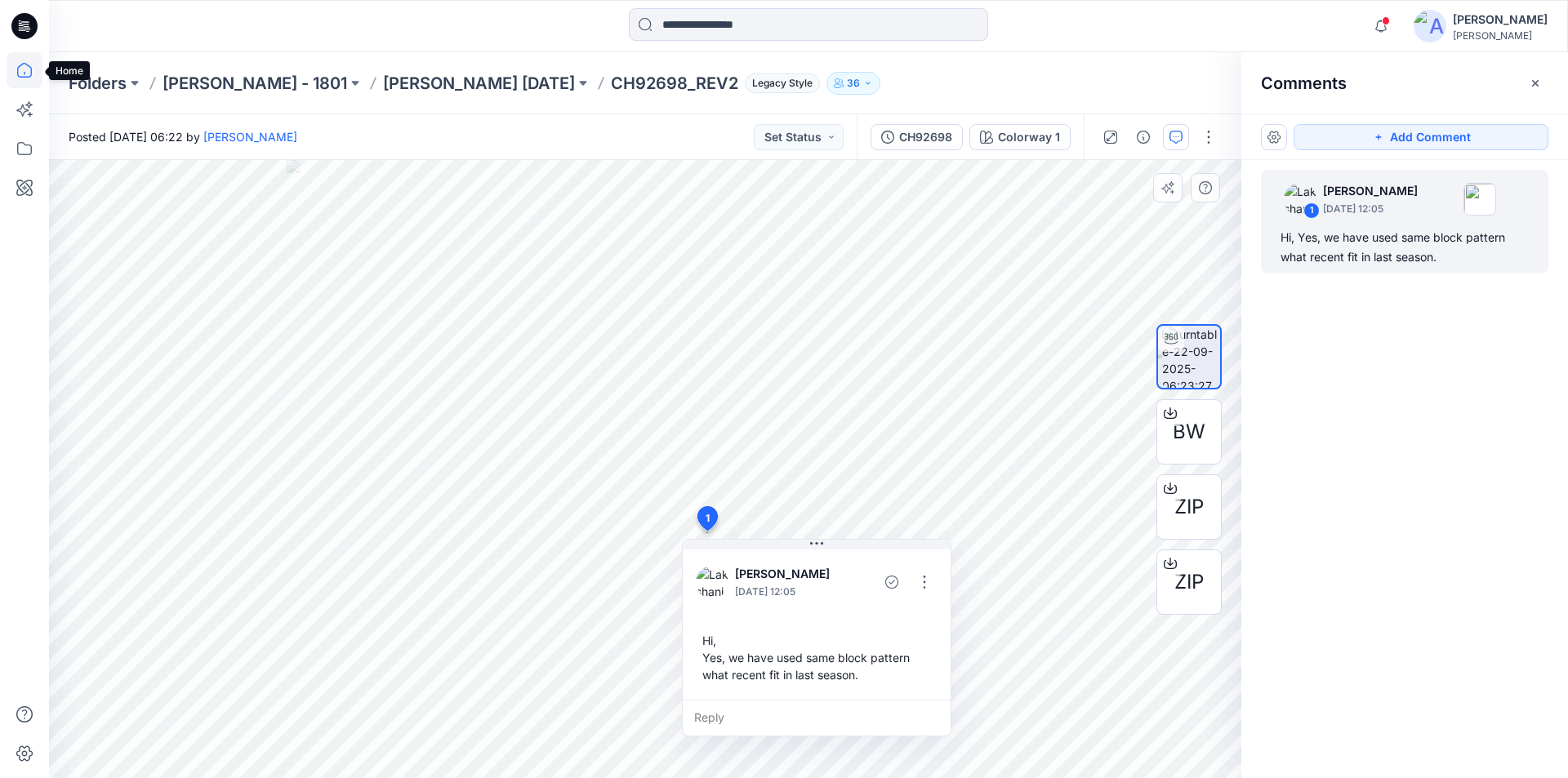
click at [20, 73] on icon at bounding box center [24, 69] width 36 height 36
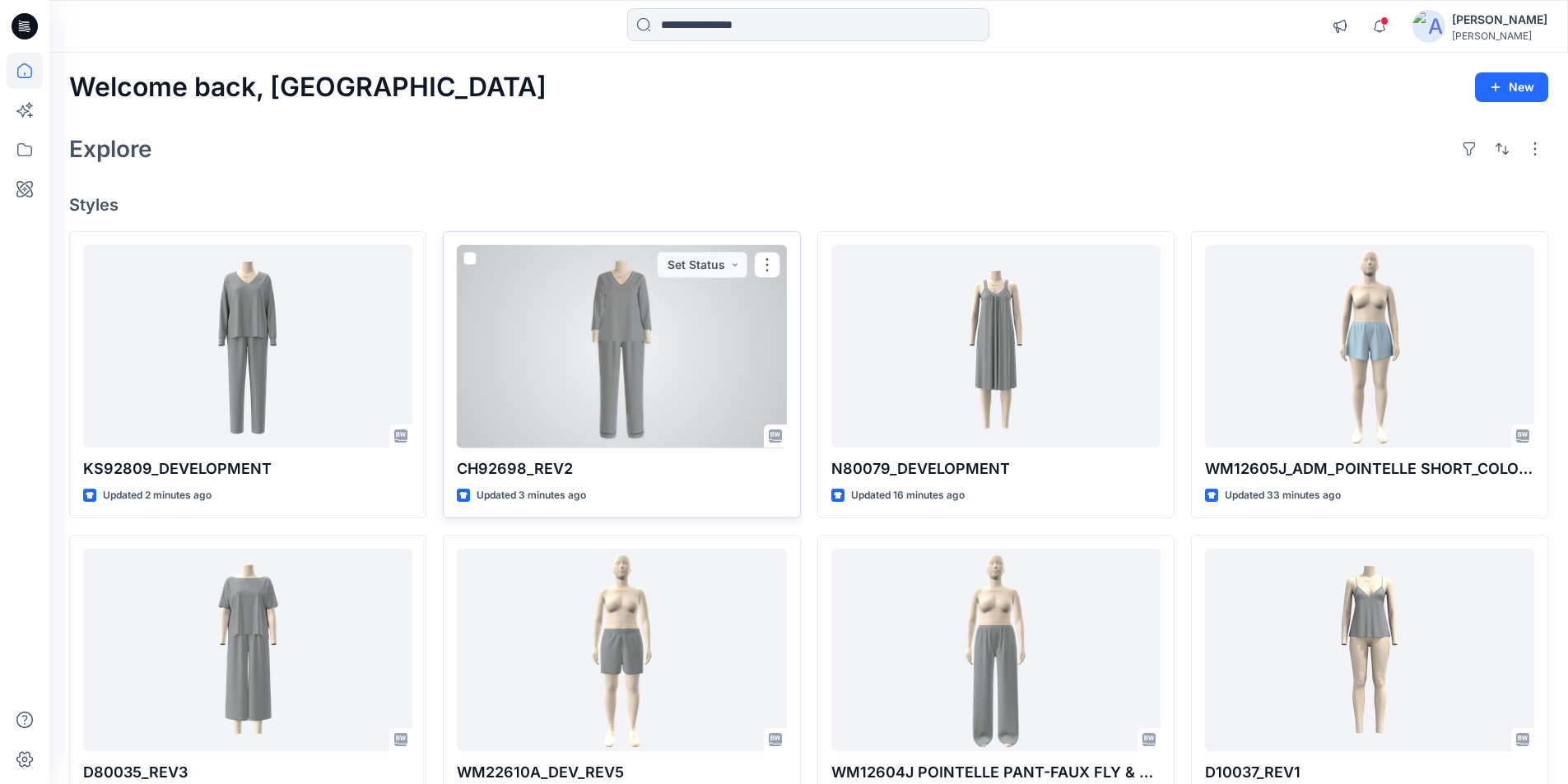
click at [604, 398] on div at bounding box center [621, 347] width 329 height 203
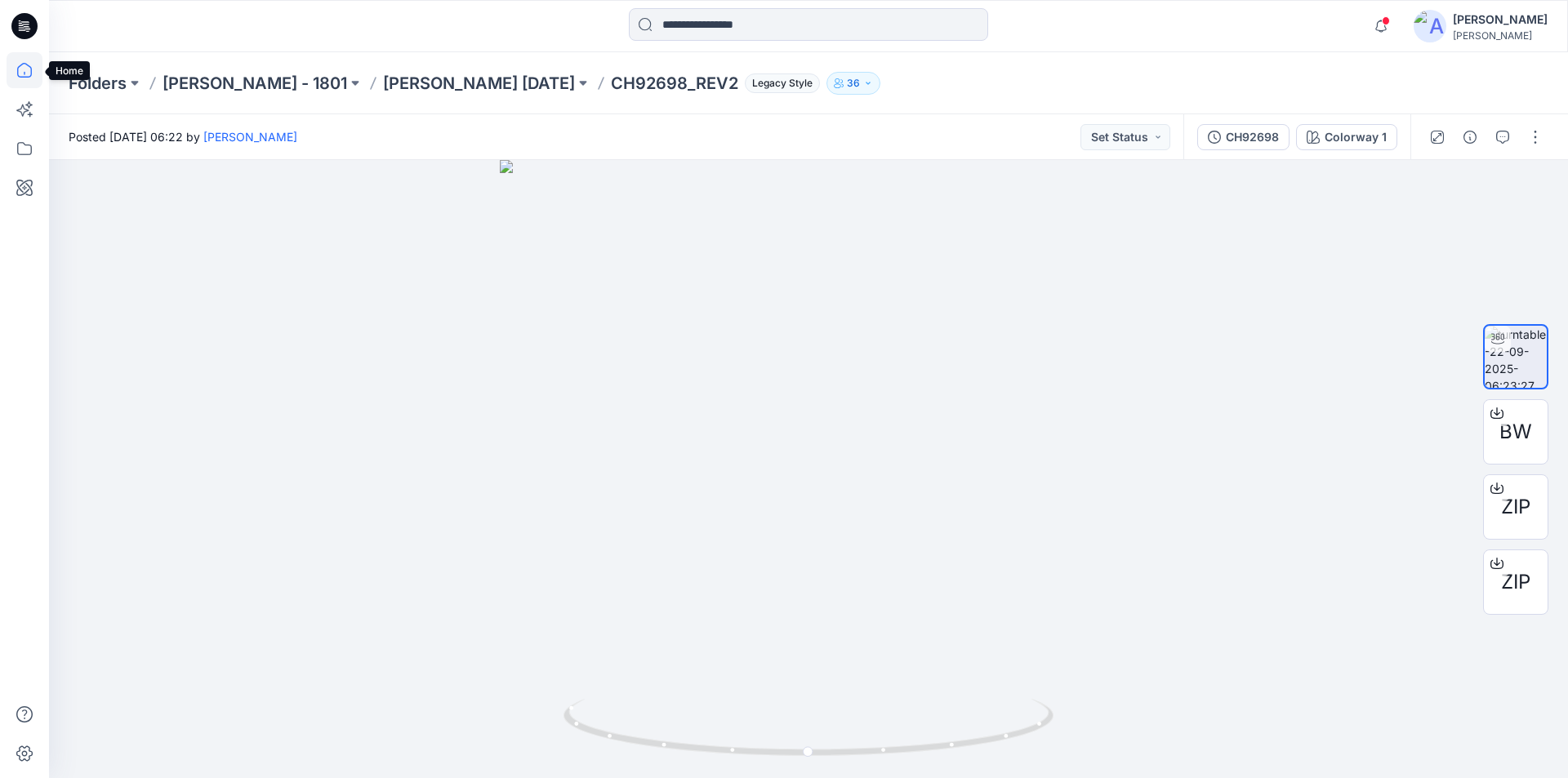
click at [31, 77] on icon at bounding box center [24, 69] width 36 height 36
